Goal: Task Accomplishment & Management: Manage account settings

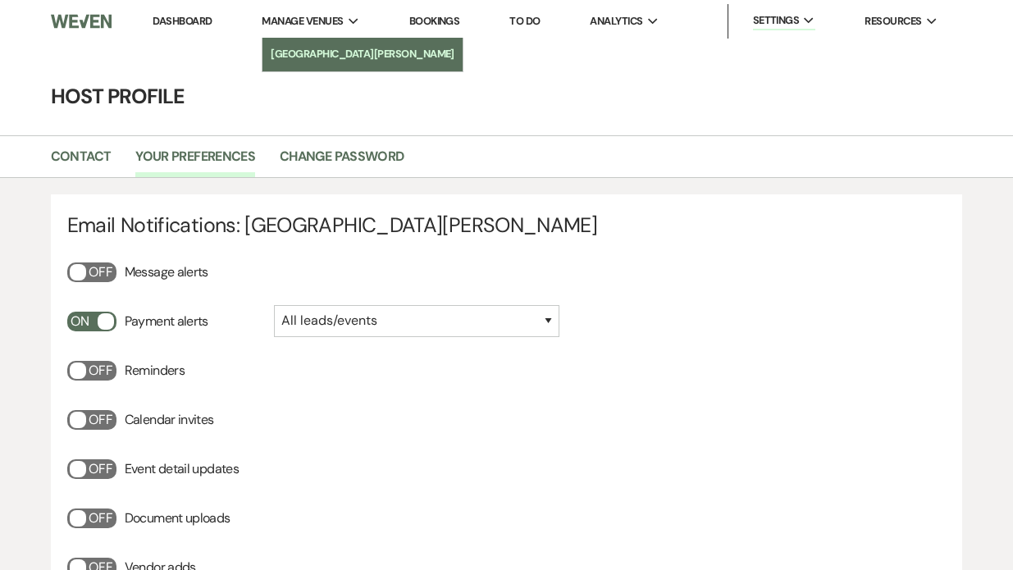
click at [341, 51] on li "[GEOGRAPHIC_DATA][PERSON_NAME]" at bounding box center [363, 54] width 184 height 16
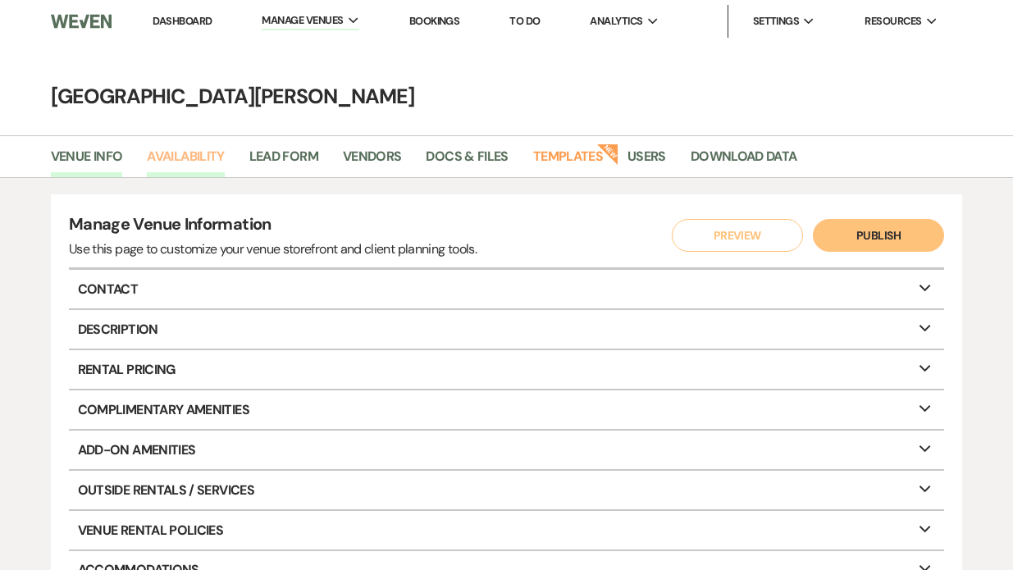
click at [202, 155] on link "Availability" at bounding box center [185, 161] width 77 height 31
select select "3"
select select "2026"
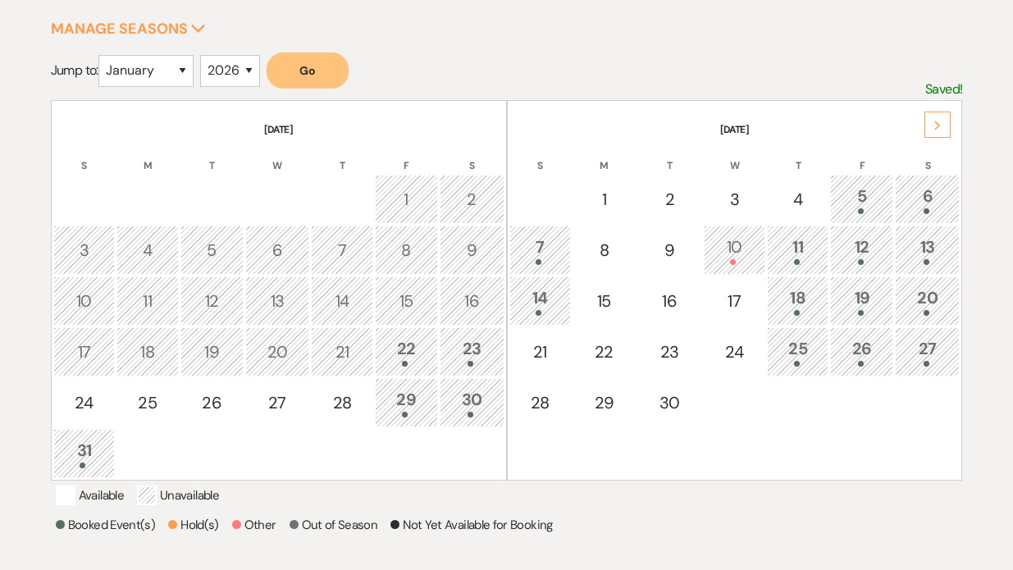
scroll to position [267, 0]
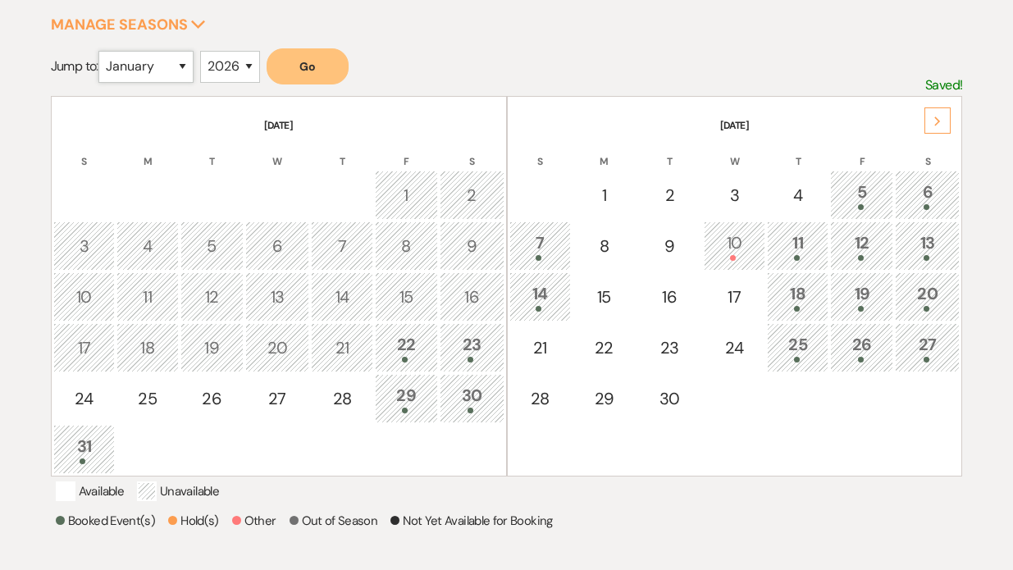
click at [185, 71] on select "January February March April May June July August September October November De…" at bounding box center [145, 67] width 95 height 32
select select "8"
click at [310, 71] on button "Go" at bounding box center [307, 66] width 82 height 36
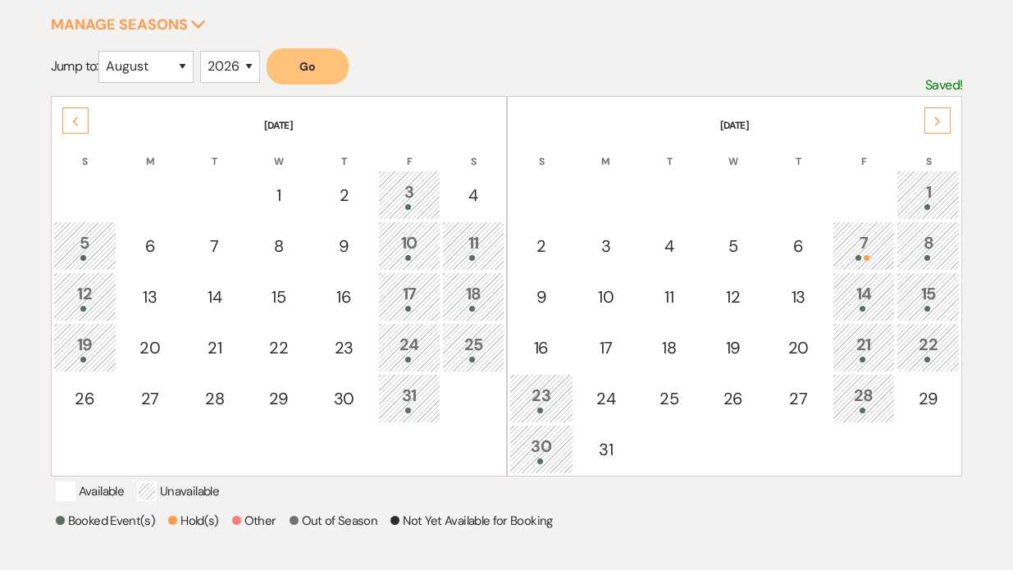
click at [939, 116] on icon "Next" at bounding box center [937, 121] width 8 height 10
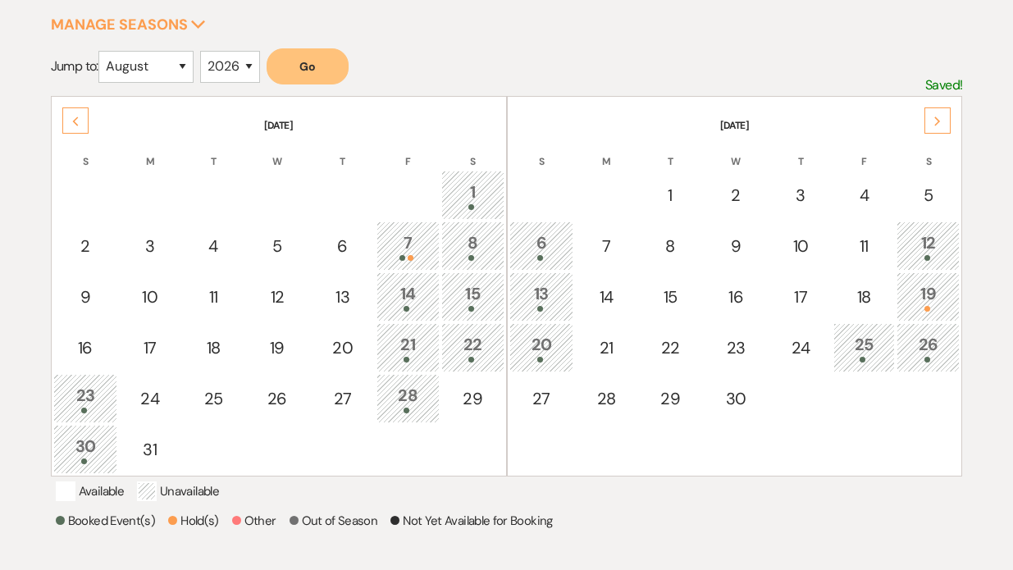
click at [937, 303] on div "19" at bounding box center [927, 296] width 45 height 30
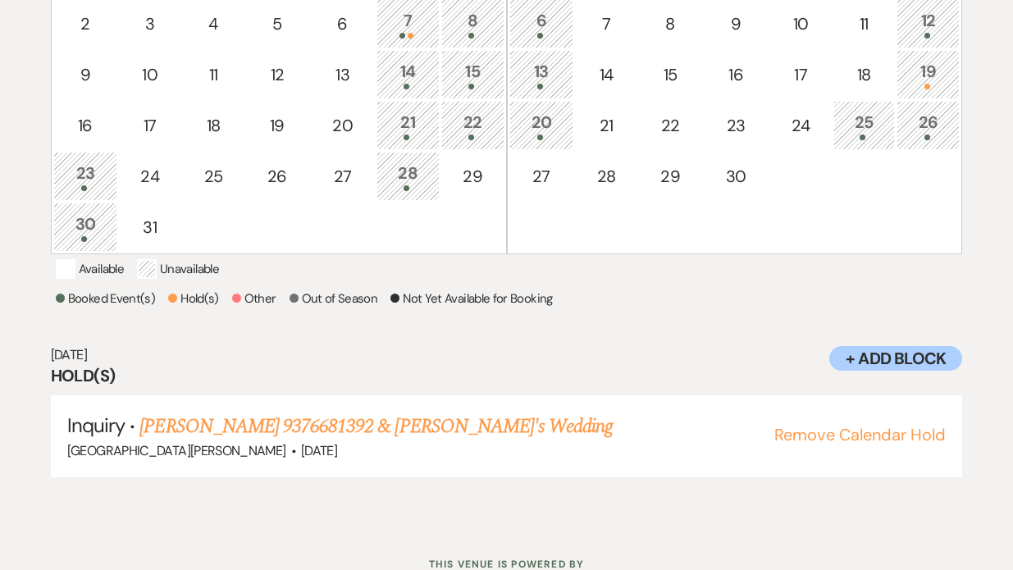
scroll to position [504, 0]
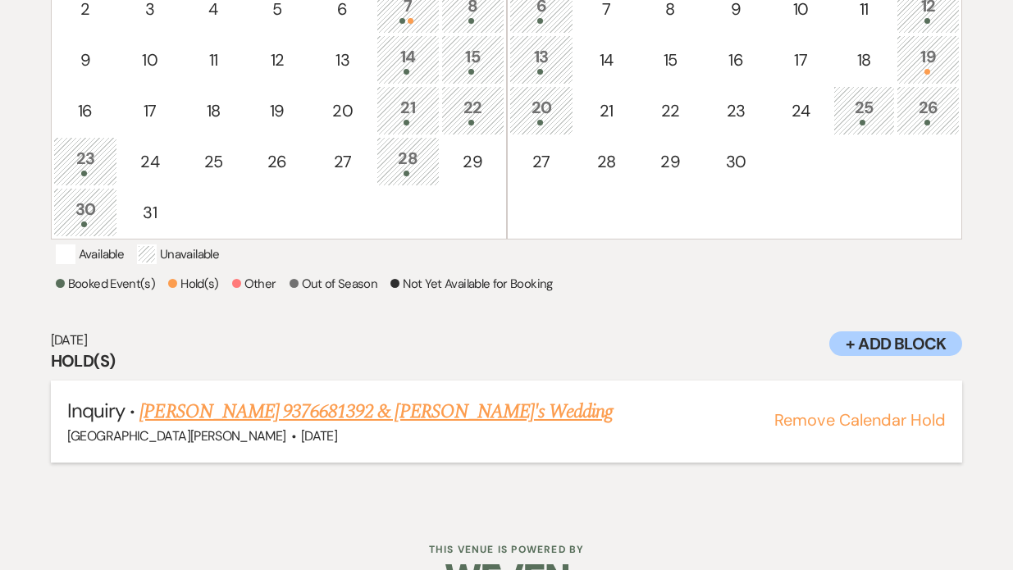
click at [339, 426] on link "[PERSON_NAME] 9376681392 & [PERSON_NAME]'s Wedding" at bounding box center [375, 412] width 473 height 30
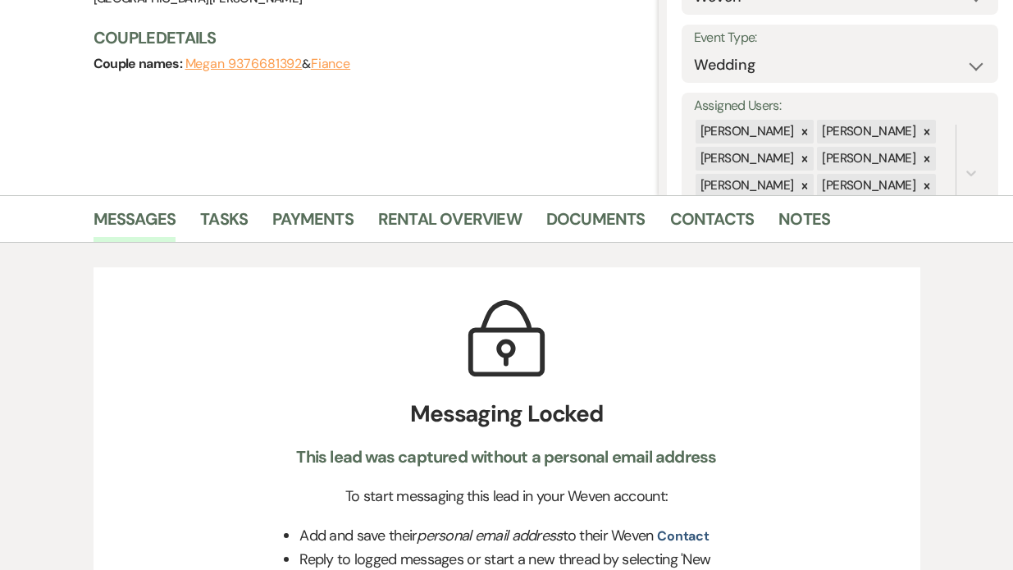
scroll to position [211, 0]
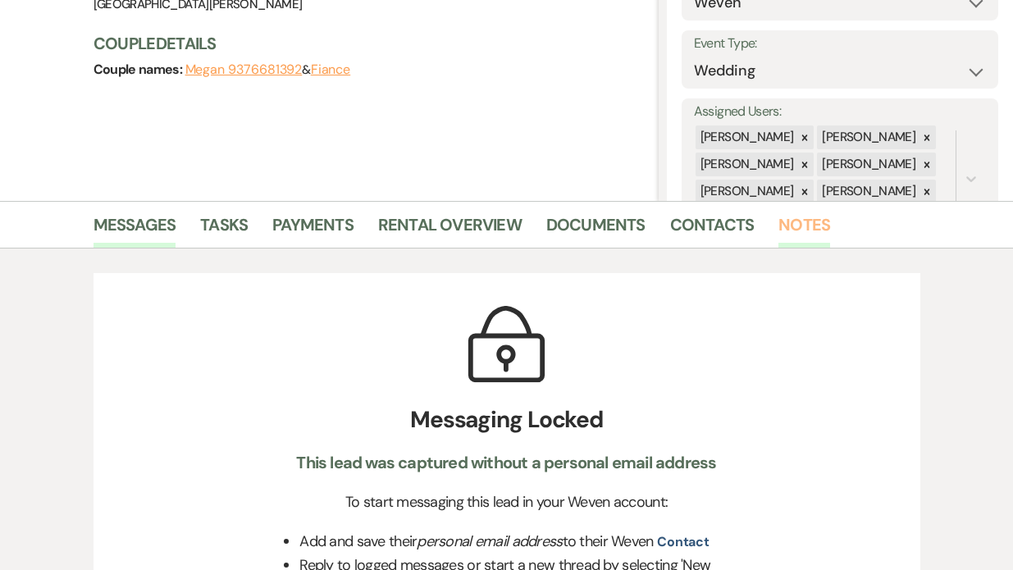
click at [790, 214] on link "Notes" at bounding box center [804, 230] width 52 height 36
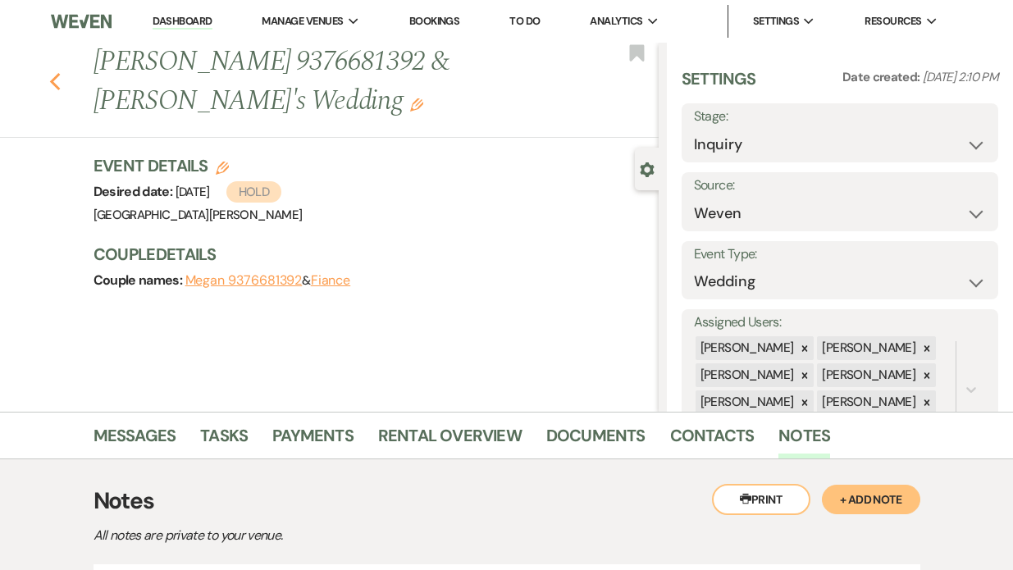
click at [56, 73] on use "button" at bounding box center [54, 82] width 11 height 18
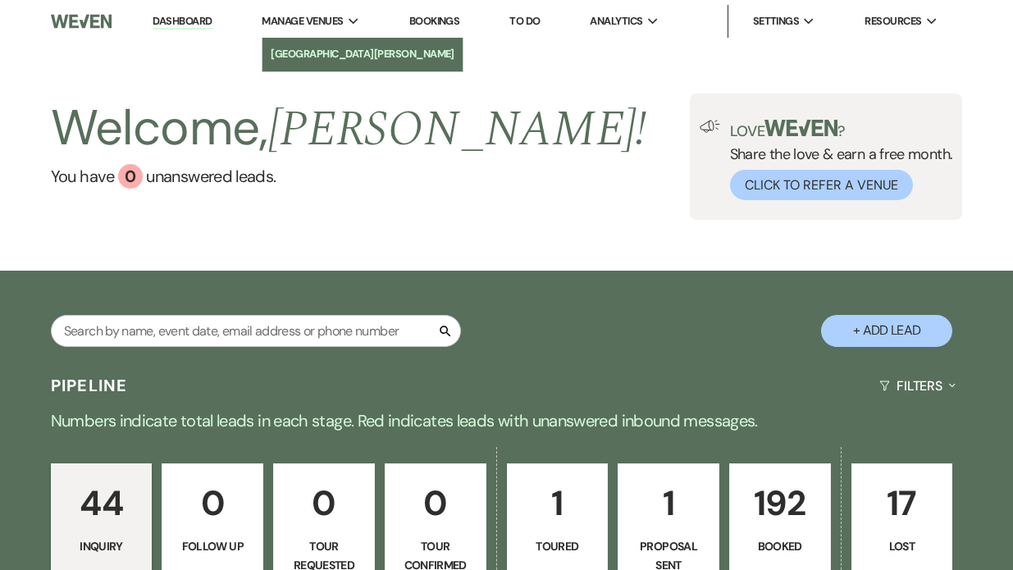
click at [337, 47] on li "[GEOGRAPHIC_DATA][PERSON_NAME]" at bounding box center [363, 54] width 184 height 16
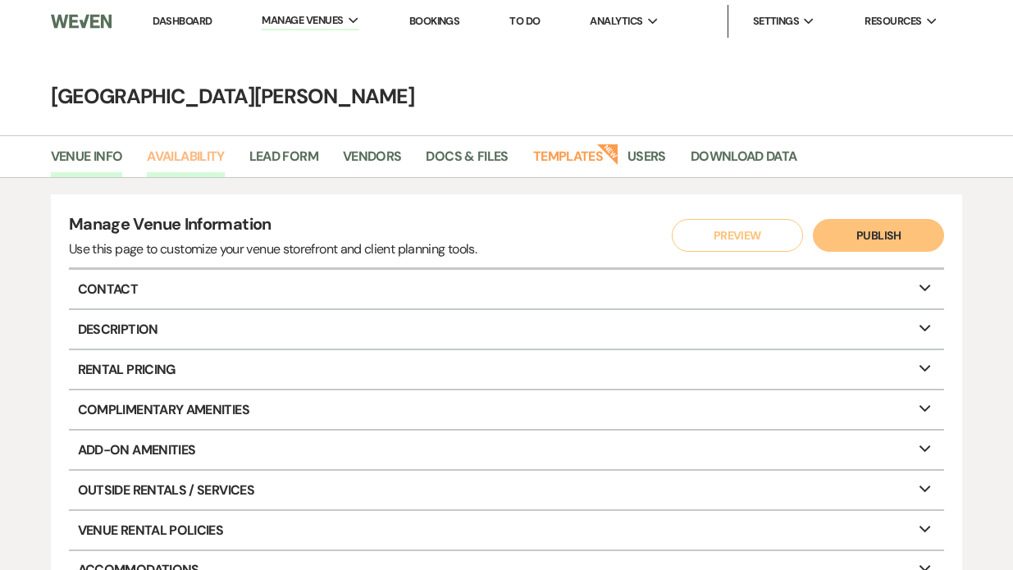
click at [196, 157] on link "Availability" at bounding box center [185, 161] width 77 height 31
select select "3"
select select "2026"
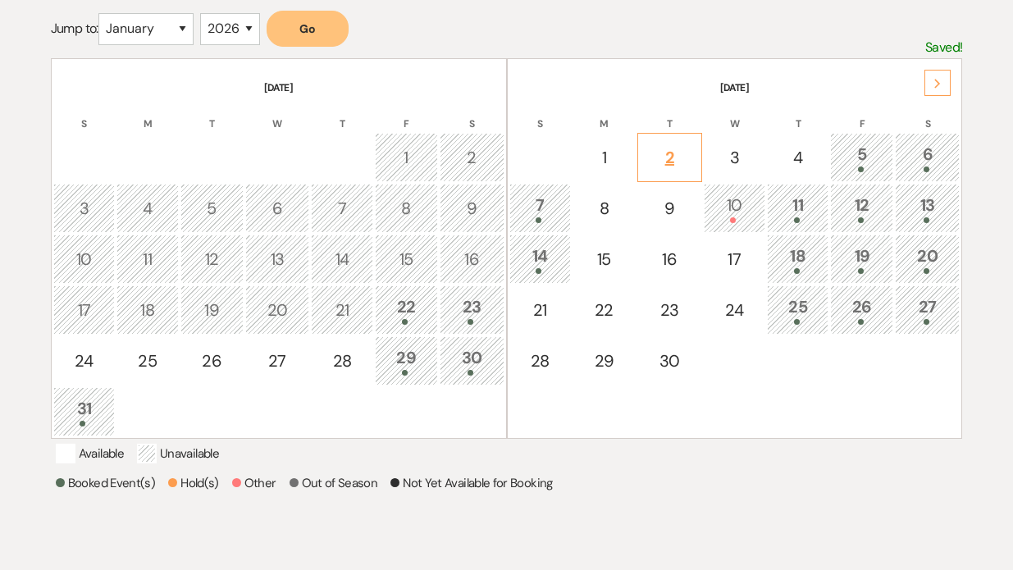
scroll to position [308, 0]
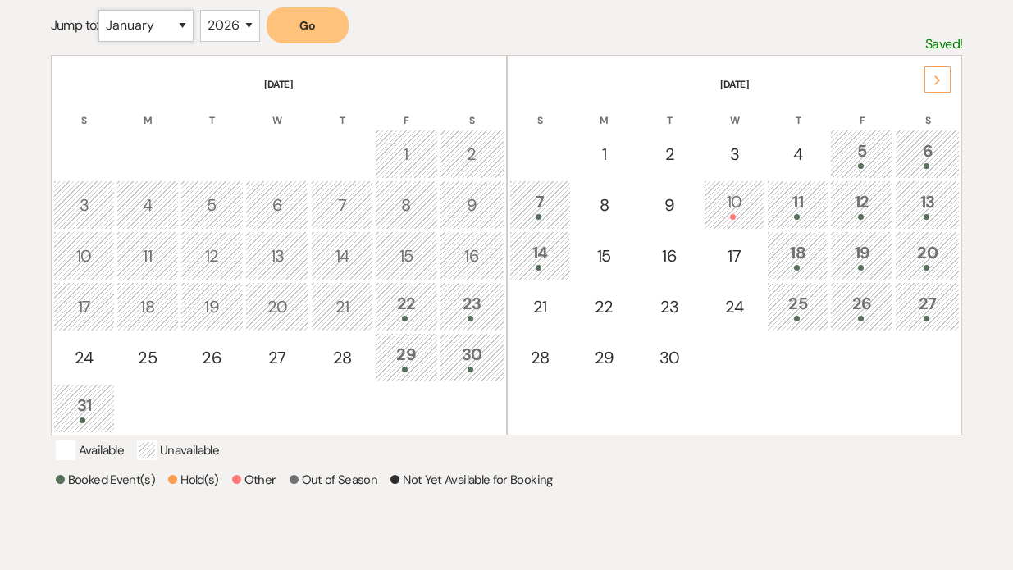
click at [175, 29] on select "January February March April May June July August September October November De…" at bounding box center [145, 26] width 95 height 32
select select "8"
click at [329, 20] on button "Go" at bounding box center [307, 25] width 82 height 36
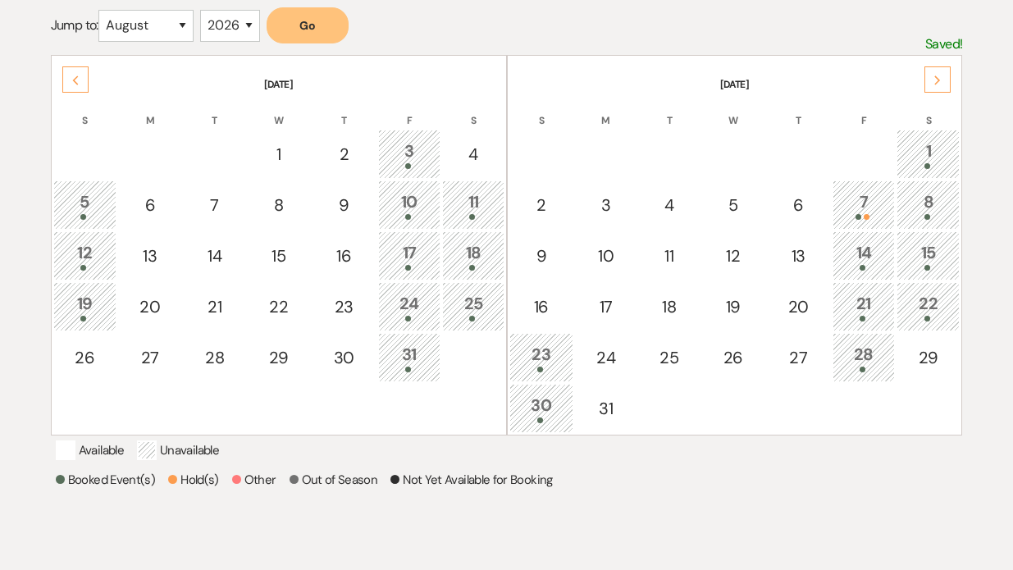
click at [927, 80] on div "Next" at bounding box center [937, 79] width 26 height 26
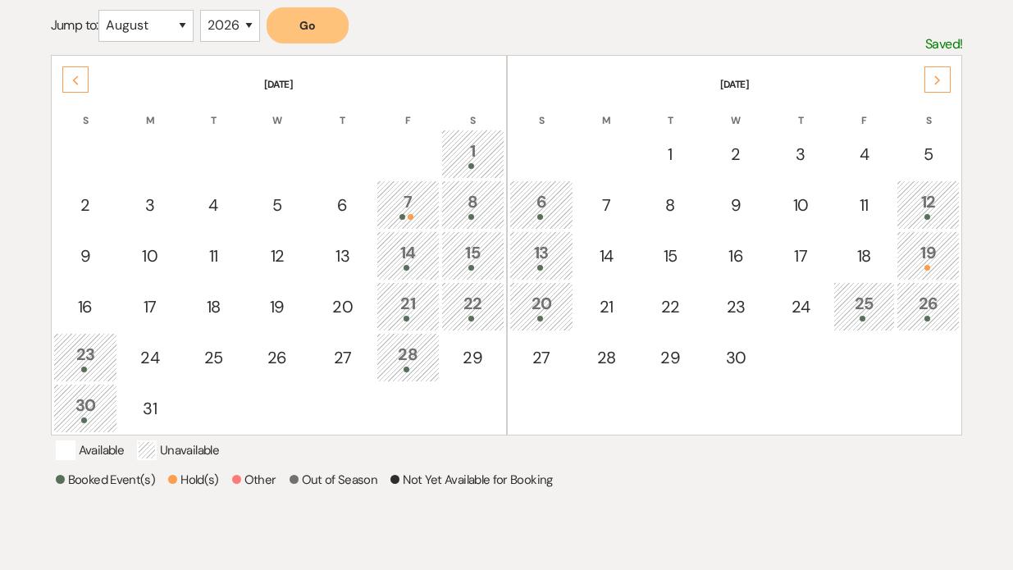
click at [936, 259] on div "19" at bounding box center [927, 255] width 45 height 30
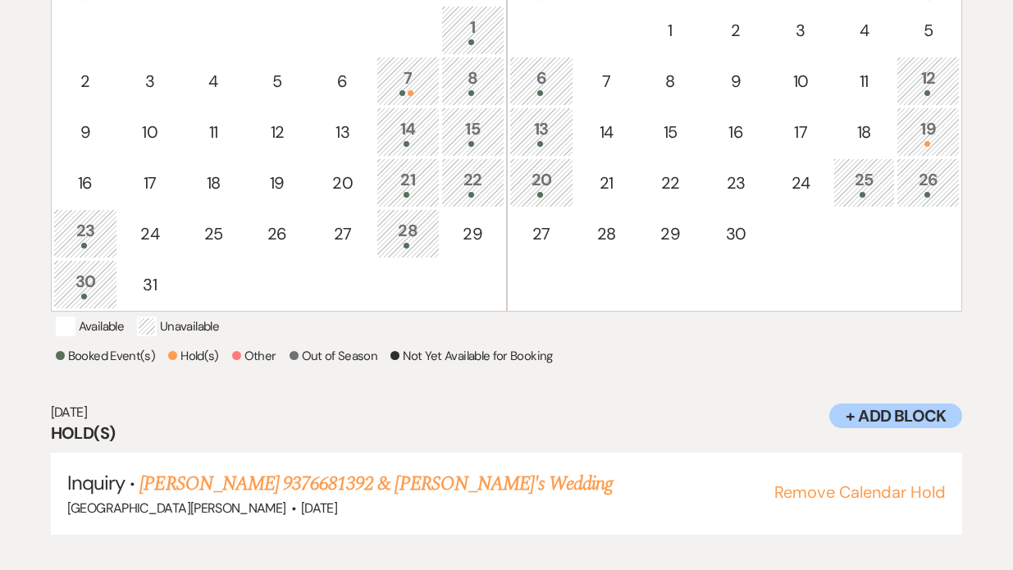
scroll to position [449, 0]
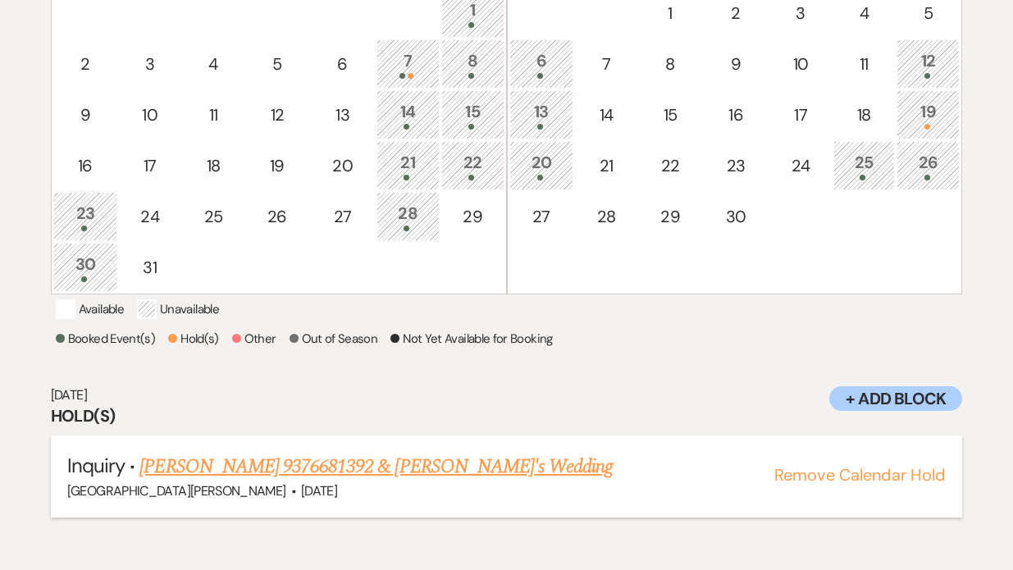
click at [812, 483] on button "Remove Calendar Hold" at bounding box center [859, 474] width 171 height 16
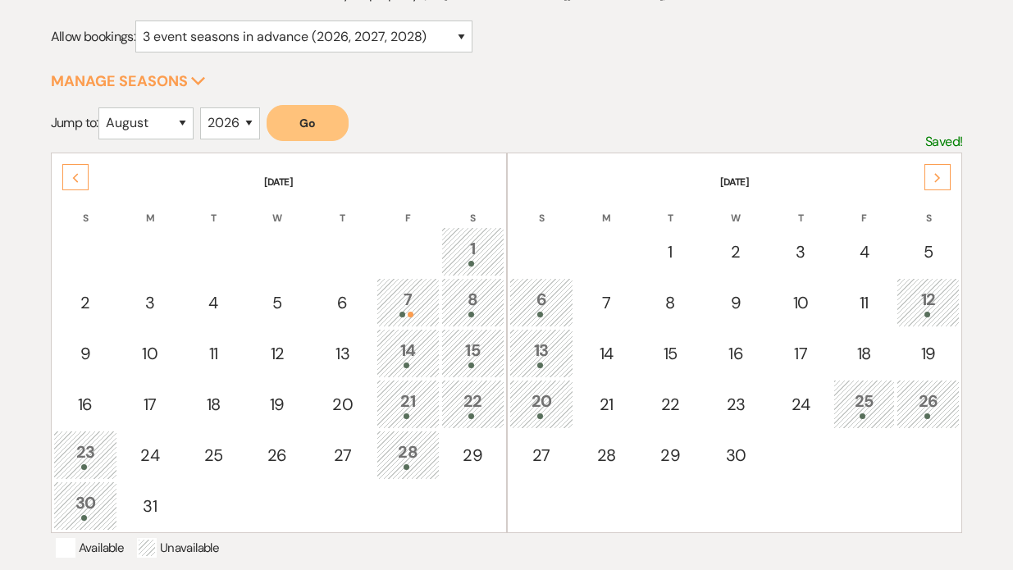
scroll to position [205, 0]
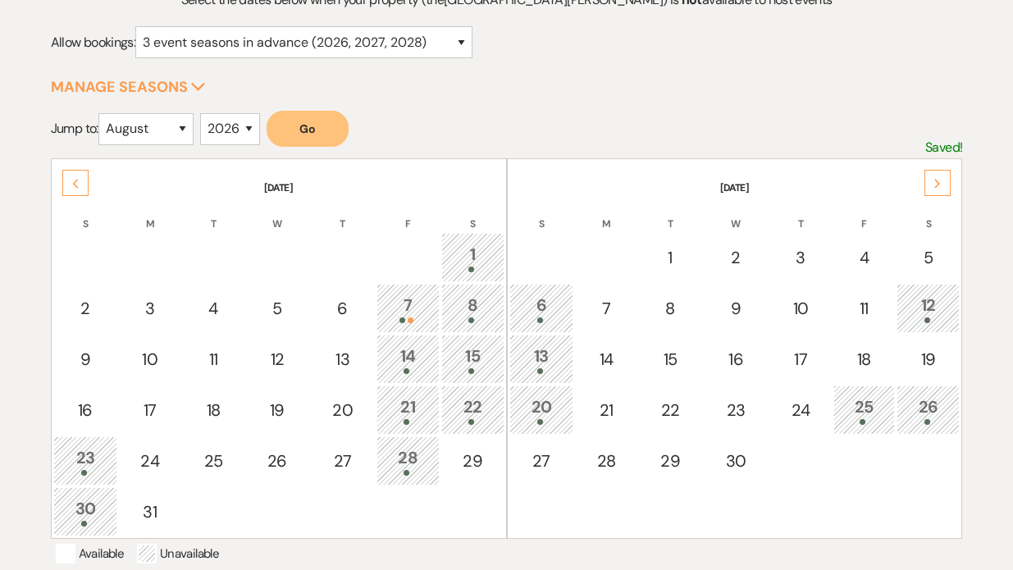
click at [938, 184] on icon "Next" at bounding box center [937, 184] width 8 height 10
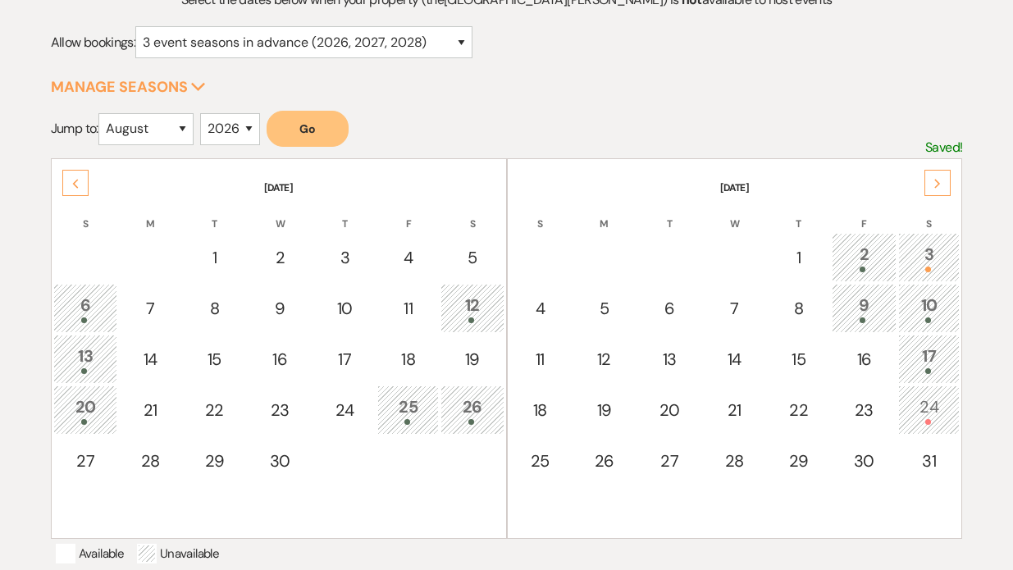
click at [938, 258] on div "3" at bounding box center [928, 257] width 43 height 30
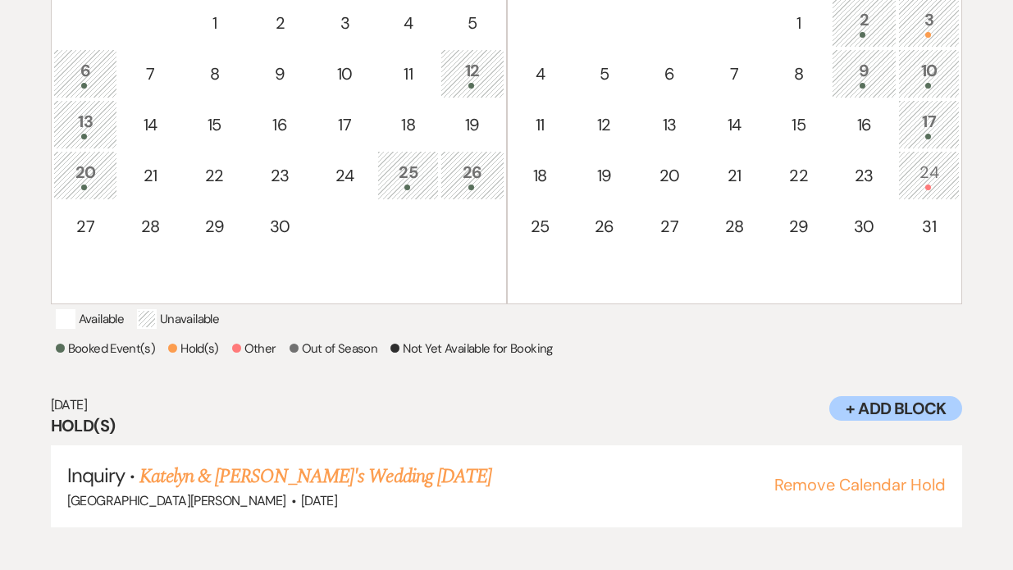
scroll to position [449, 0]
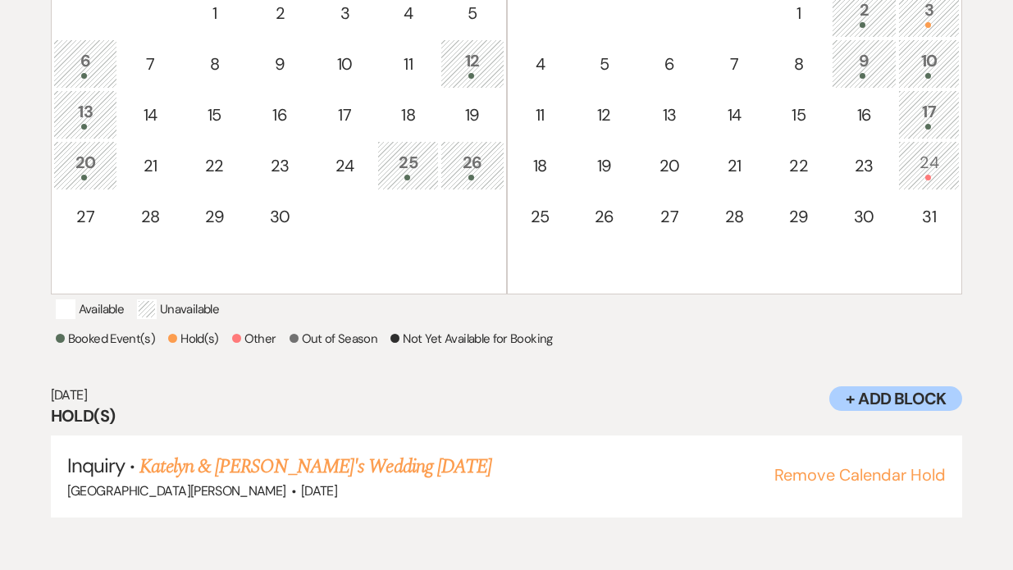
click at [921, 175] on div at bounding box center [928, 178] width 43 height 6
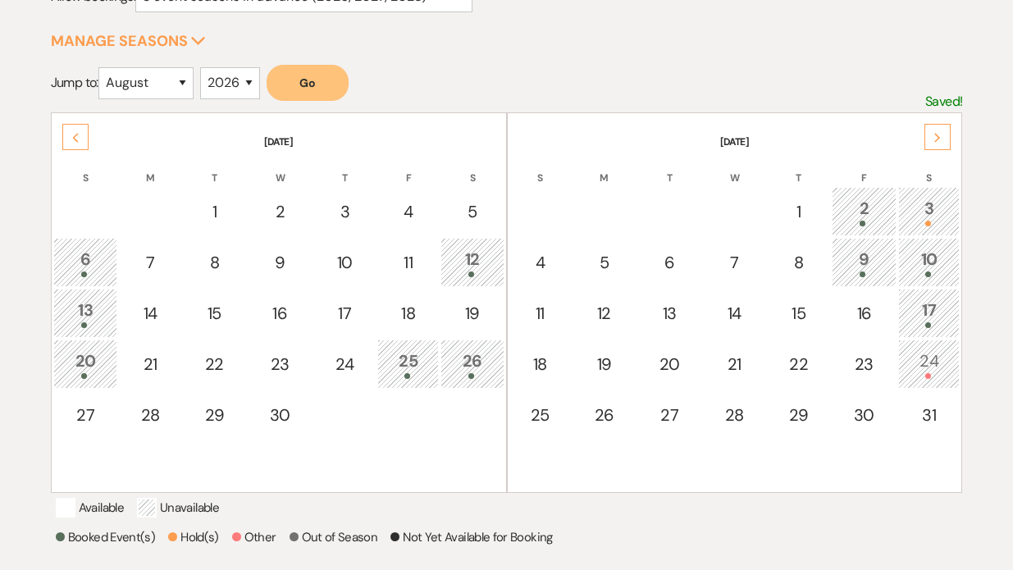
scroll to position [248, 0]
